Goal: Transaction & Acquisition: Purchase product/service

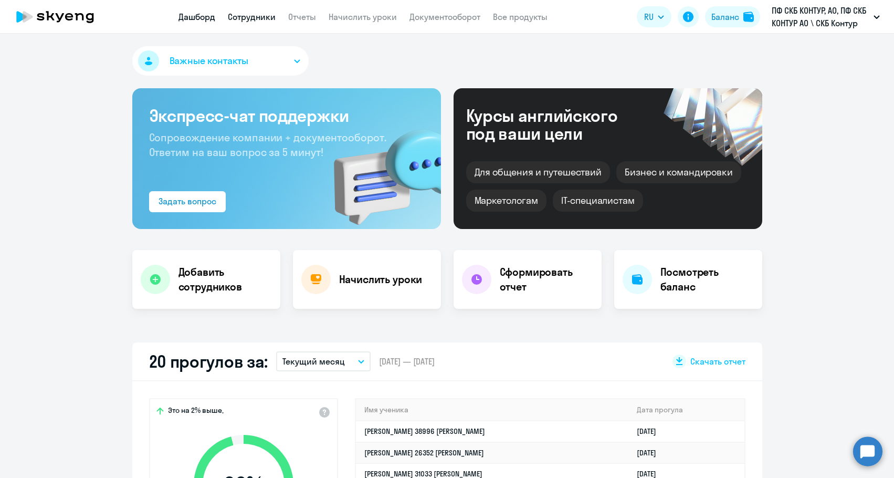
click at [235, 15] on link "Сотрудники" at bounding box center [252, 17] width 48 height 10
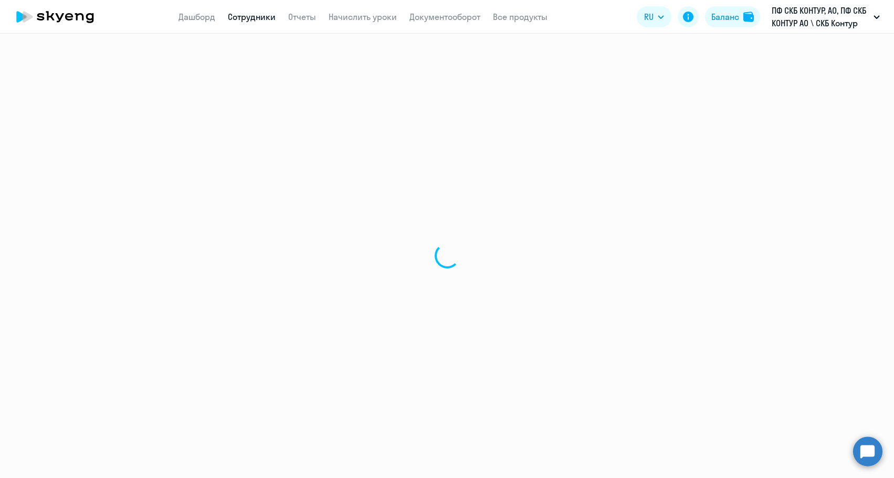
select select "30"
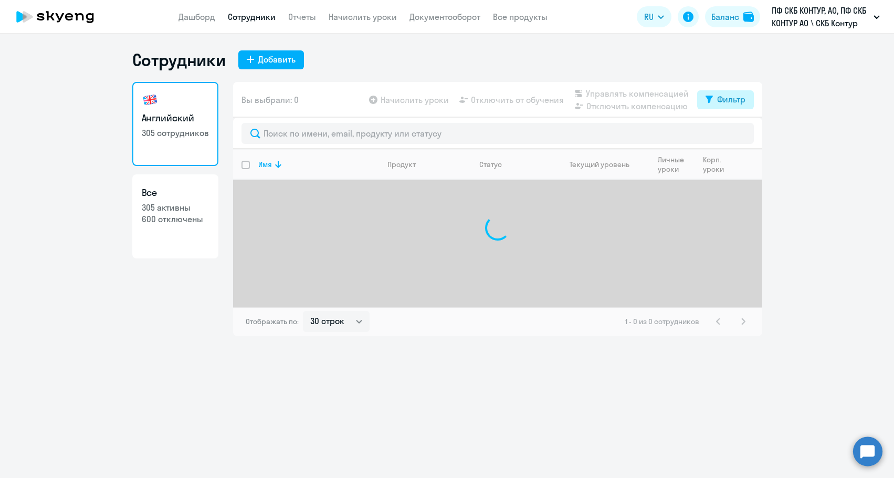
click at [748, 106] on button "Фильтр" at bounding box center [725, 99] width 57 height 19
click at [729, 136] on span at bounding box center [736, 134] width 18 height 10
click at [727, 134] on input "checkbox" at bounding box center [727, 133] width 1 height 1
checkbox input "true"
click at [405, 145] on div at bounding box center [497, 133] width 529 height 31
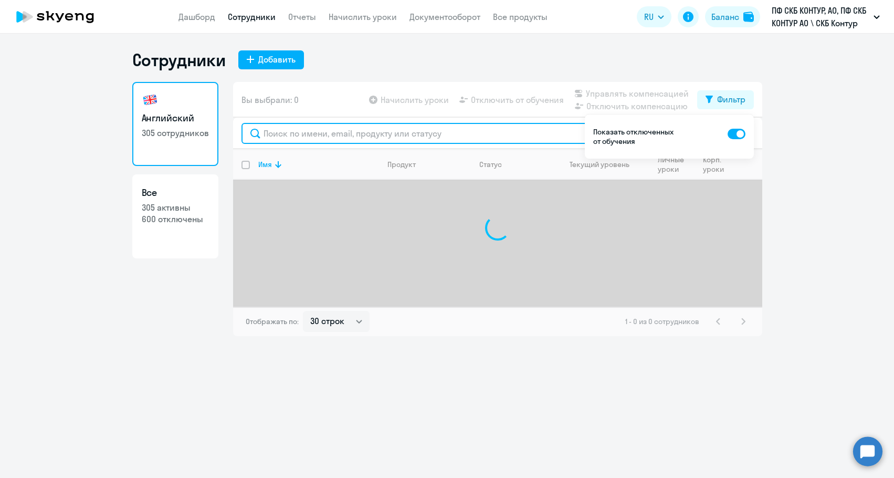
click at [404, 138] on input "text" at bounding box center [497, 133] width 512 height 21
type input "[PERSON_NAME]"
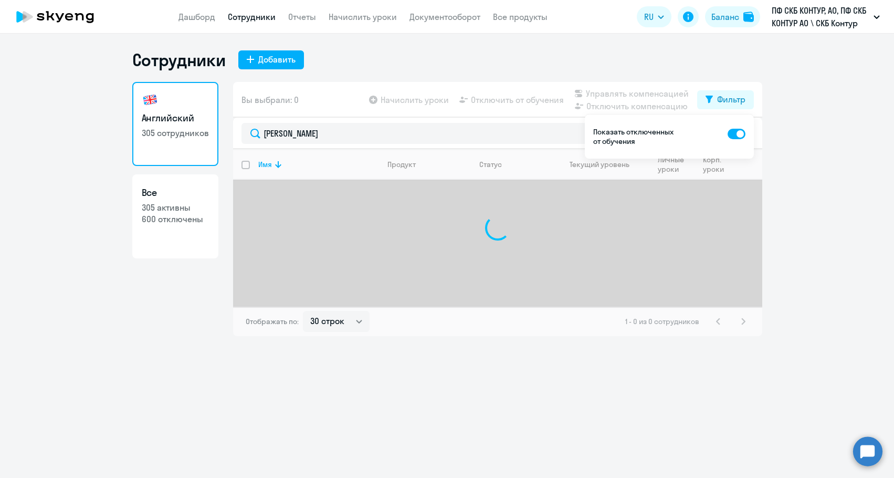
click at [756, 135] on div "[PERSON_NAME]" at bounding box center [497, 133] width 529 height 31
click at [741, 102] on div "Фильтр" at bounding box center [731, 99] width 28 height 13
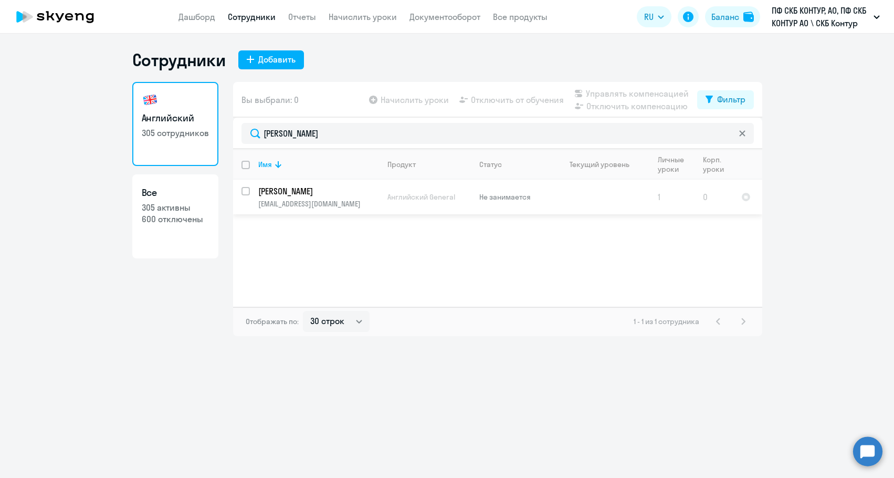
click at [301, 188] on p "[PERSON_NAME]" at bounding box center [317, 191] width 119 height 12
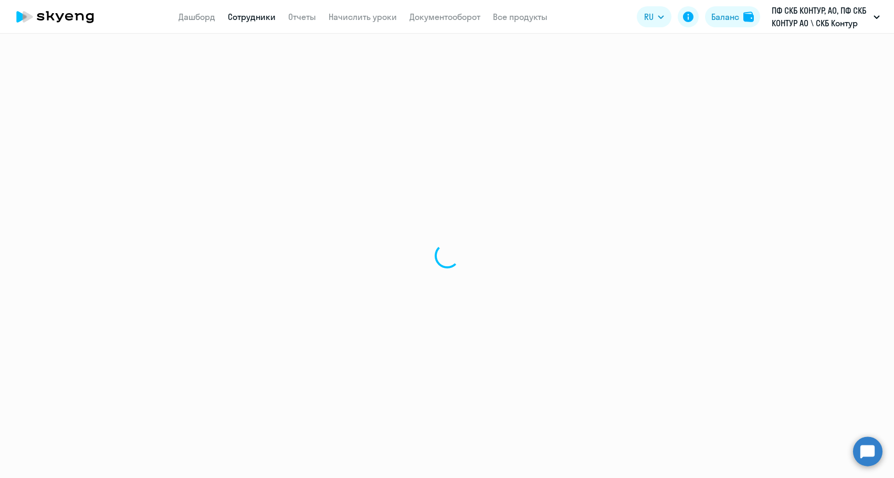
select select "english"
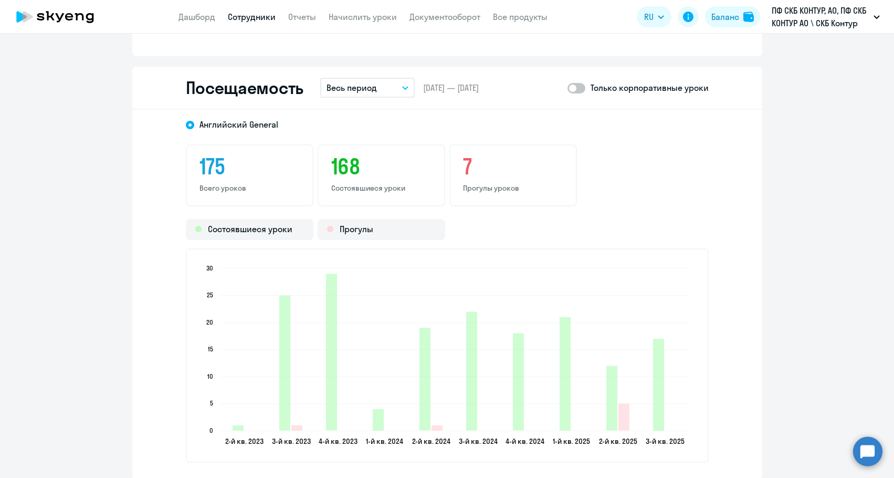
scroll to position [1312, 0]
click at [569, 87] on span at bounding box center [576, 87] width 18 height 10
click at [567, 87] on input "checkbox" at bounding box center [567, 87] width 1 height 1
checkbox input "true"
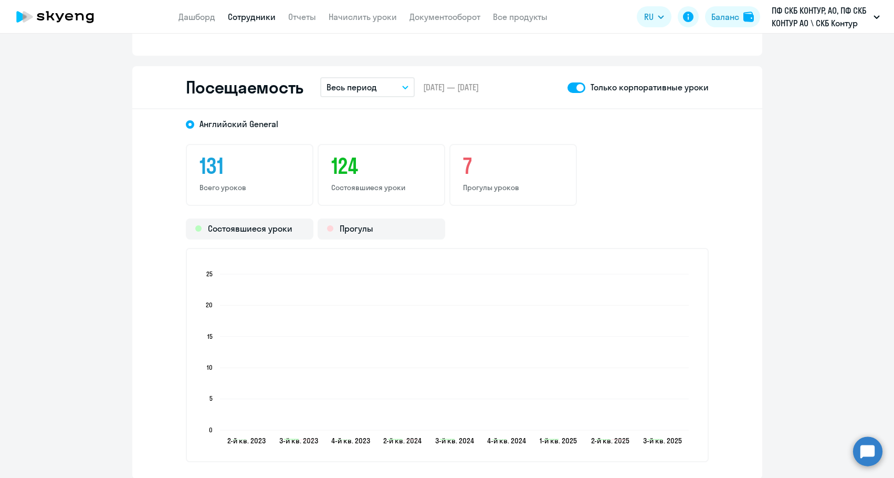
click at [377, 90] on button "Весь период" at bounding box center [367, 87] width 94 height 20
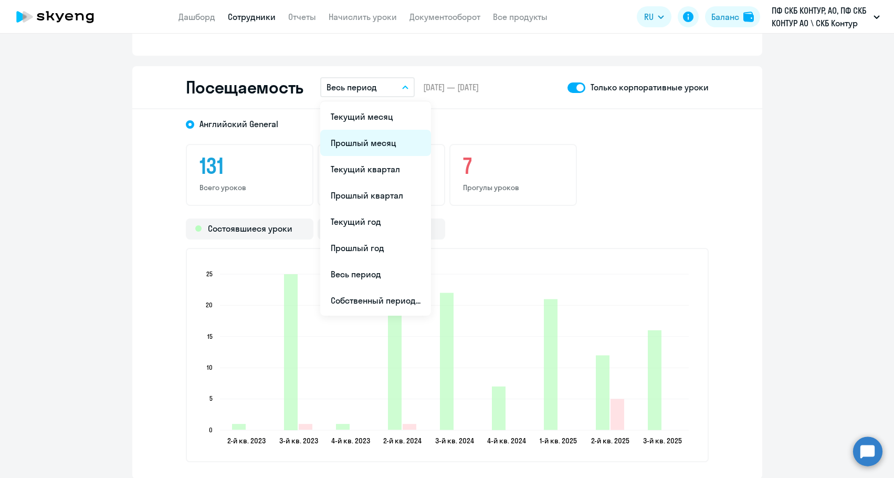
click at [365, 144] on li "Прошлый месяц" at bounding box center [375, 143] width 111 height 26
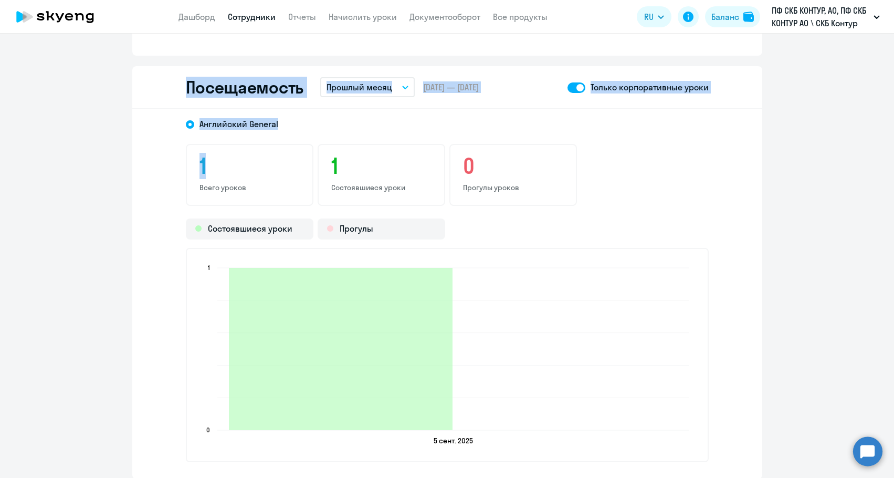
drag, startPoint x: 131, startPoint y: 54, endPoint x: 312, endPoint y: 178, distance: 219.7
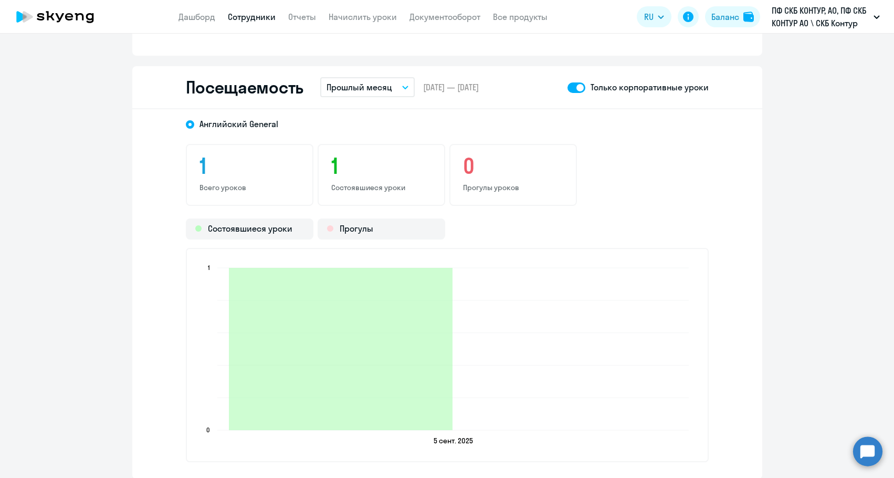
click at [718, 273] on div "[DEMOGRAPHIC_DATA] General 1 Всего уроков 1 Состоявшиеся уроки 0 Прогулы уроков…" at bounding box center [447, 294] width 630 height 370
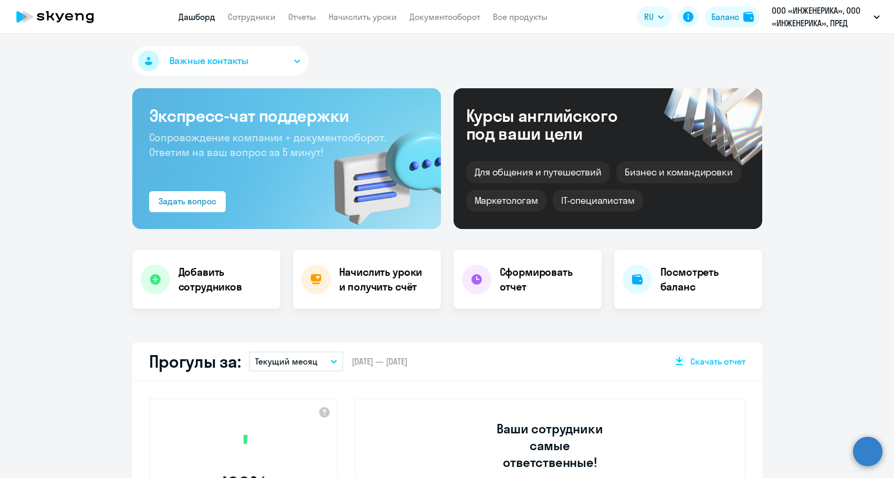
select select "30"
click at [729, 24] on button "Баланс" at bounding box center [732, 16] width 55 height 21
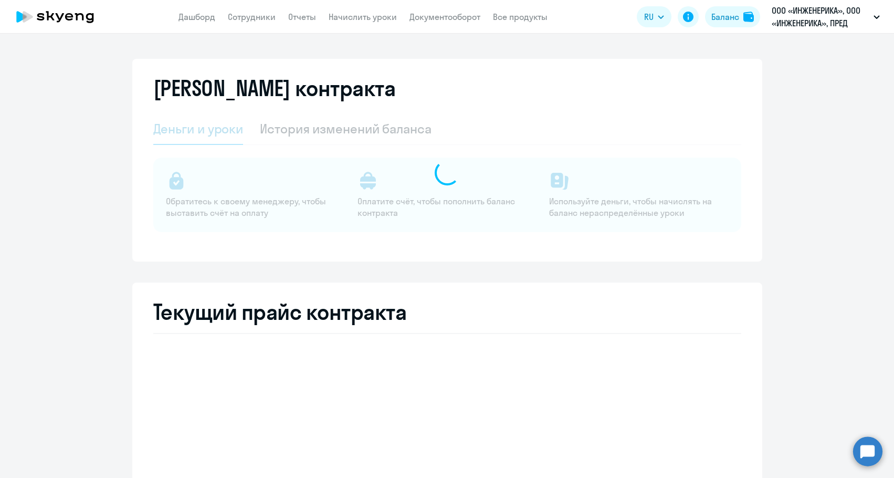
select select "english_adult_not_native_speaker"
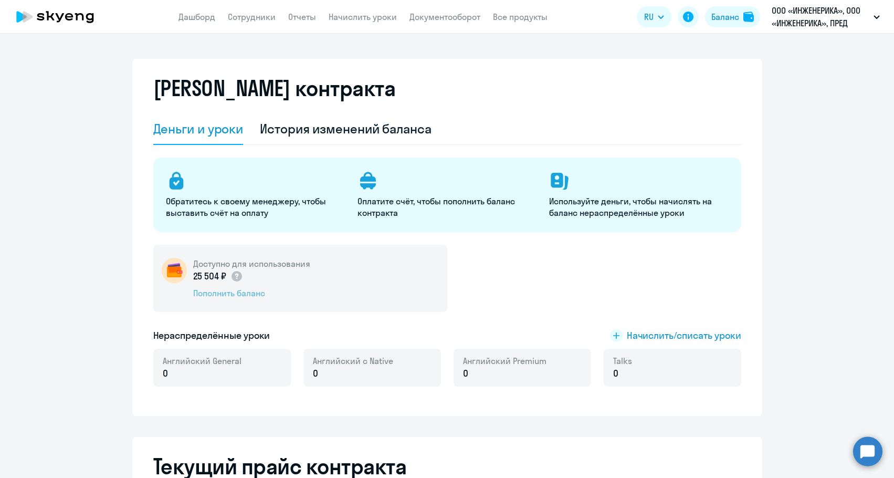
click at [243, 288] on div "Пополнить баланс" at bounding box center [251, 293] width 117 height 12
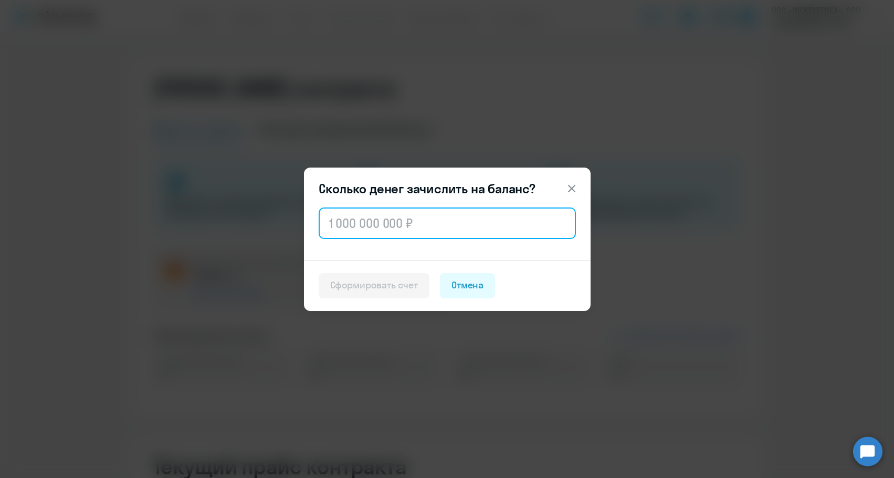
click at [407, 230] on input "text" at bounding box center [447, 222] width 257 height 31
paste input "3 380"
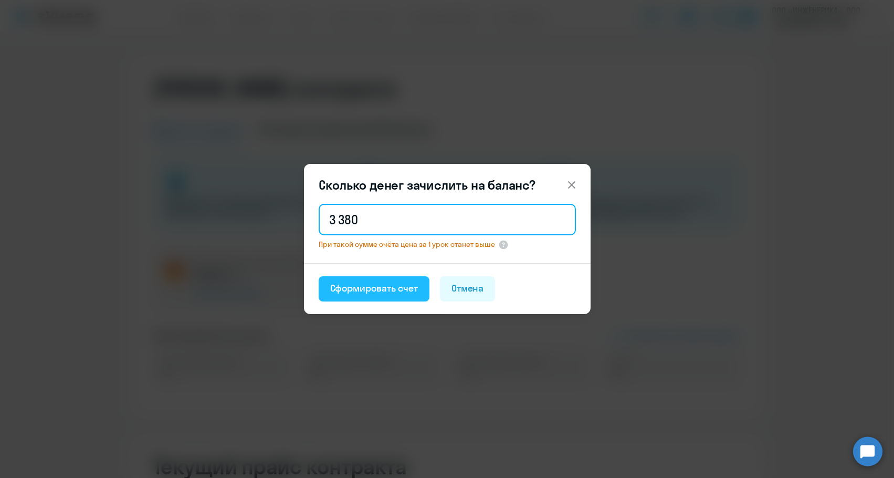
type input "3 380"
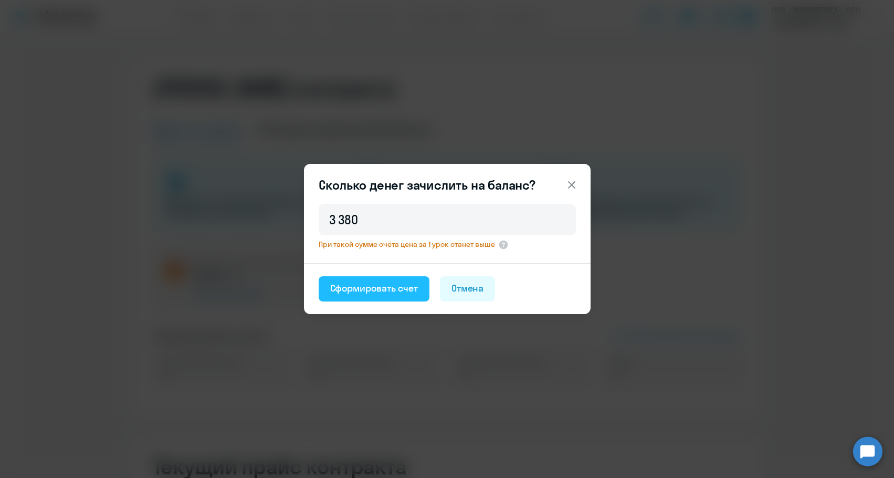
click at [384, 286] on div "Сформировать счет" at bounding box center [374, 288] width 88 height 14
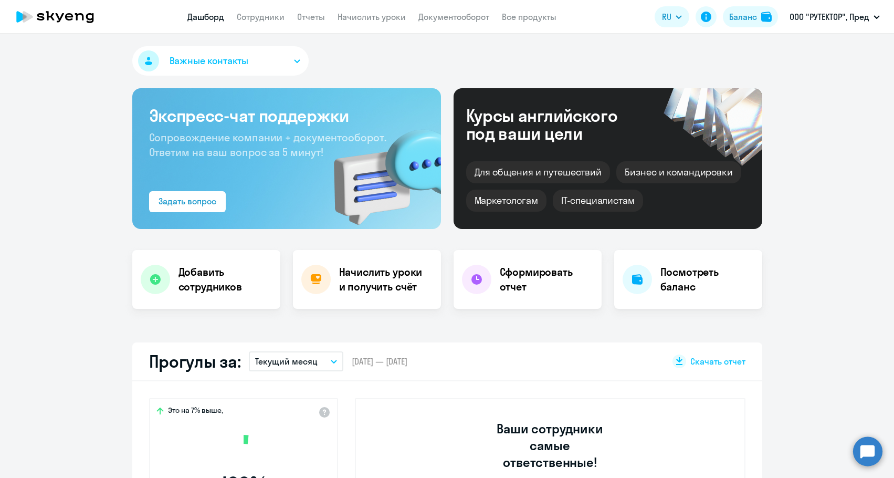
select select "30"
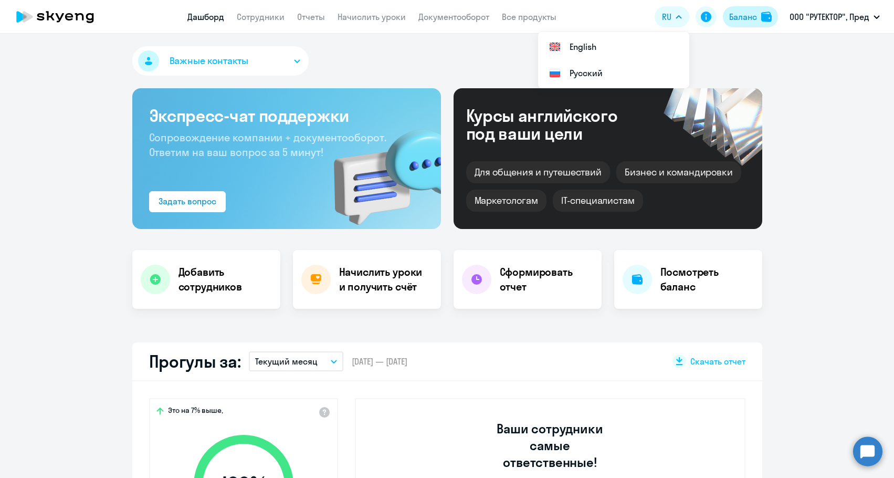
click at [735, 18] on div "Баланс" at bounding box center [743, 16] width 28 height 13
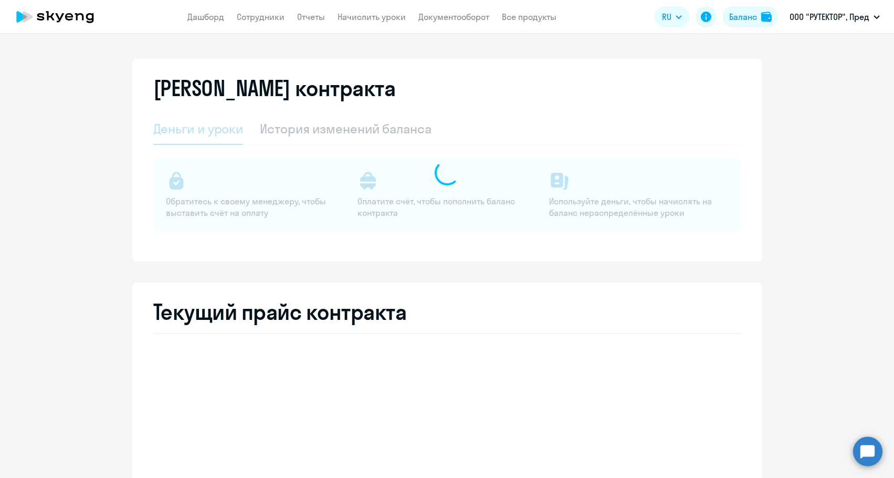
select select "english_adult_not_native_speaker"
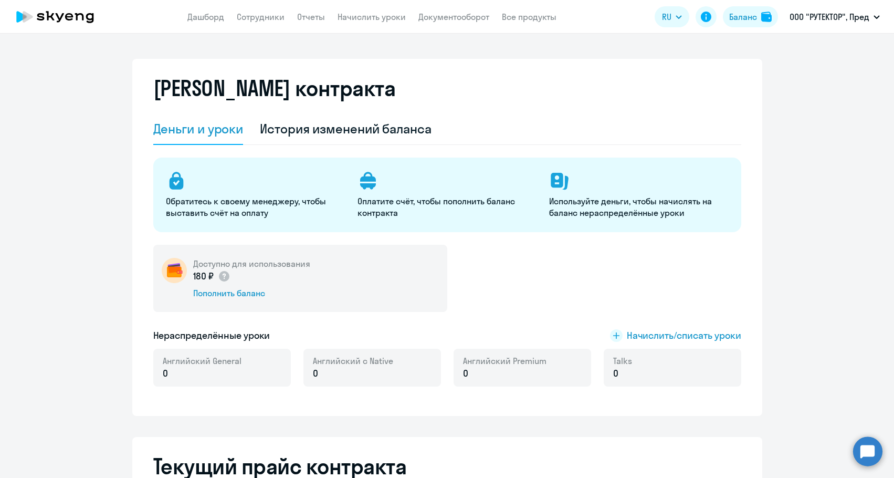
click at [232, 311] on div "Доступно для использования 180 ₽ Пополнить баланс" at bounding box center [300, 278] width 294 height 67
click at [232, 298] on div "Пополнить баланс" at bounding box center [251, 293] width 117 height 12
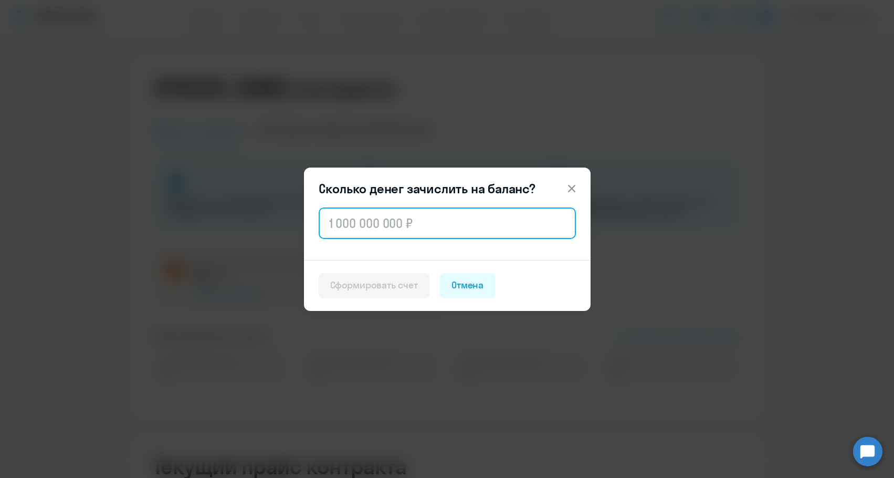
click at [428, 213] on input "text" at bounding box center [447, 222] width 257 height 31
paste input "15 210"
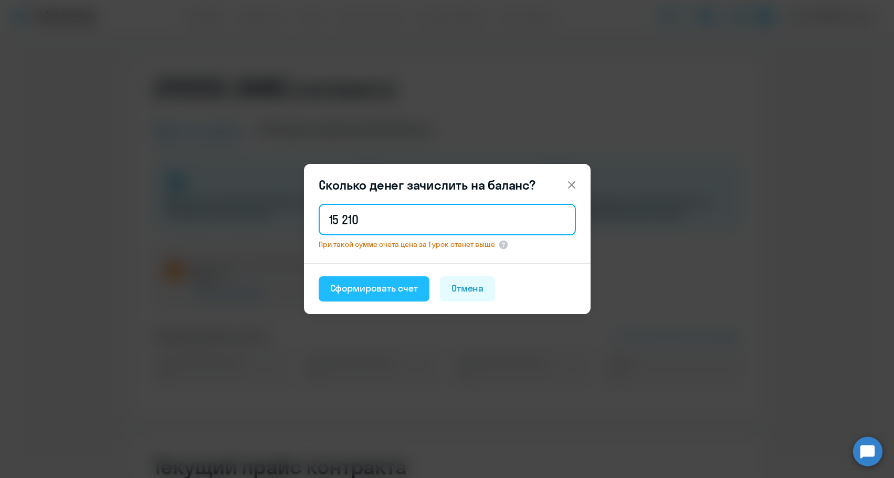
type input "15 210"
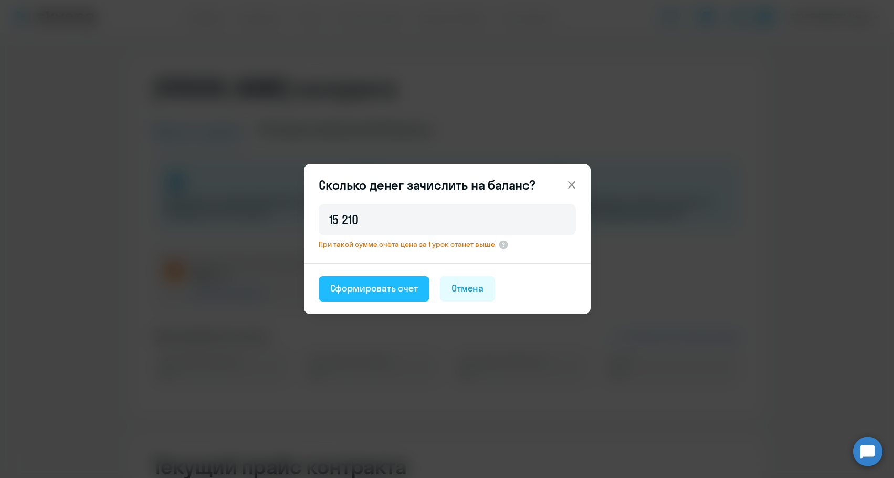
click at [394, 280] on button "Сформировать счет" at bounding box center [374, 288] width 111 height 25
